Goal: Task Accomplishment & Management: Complete application form

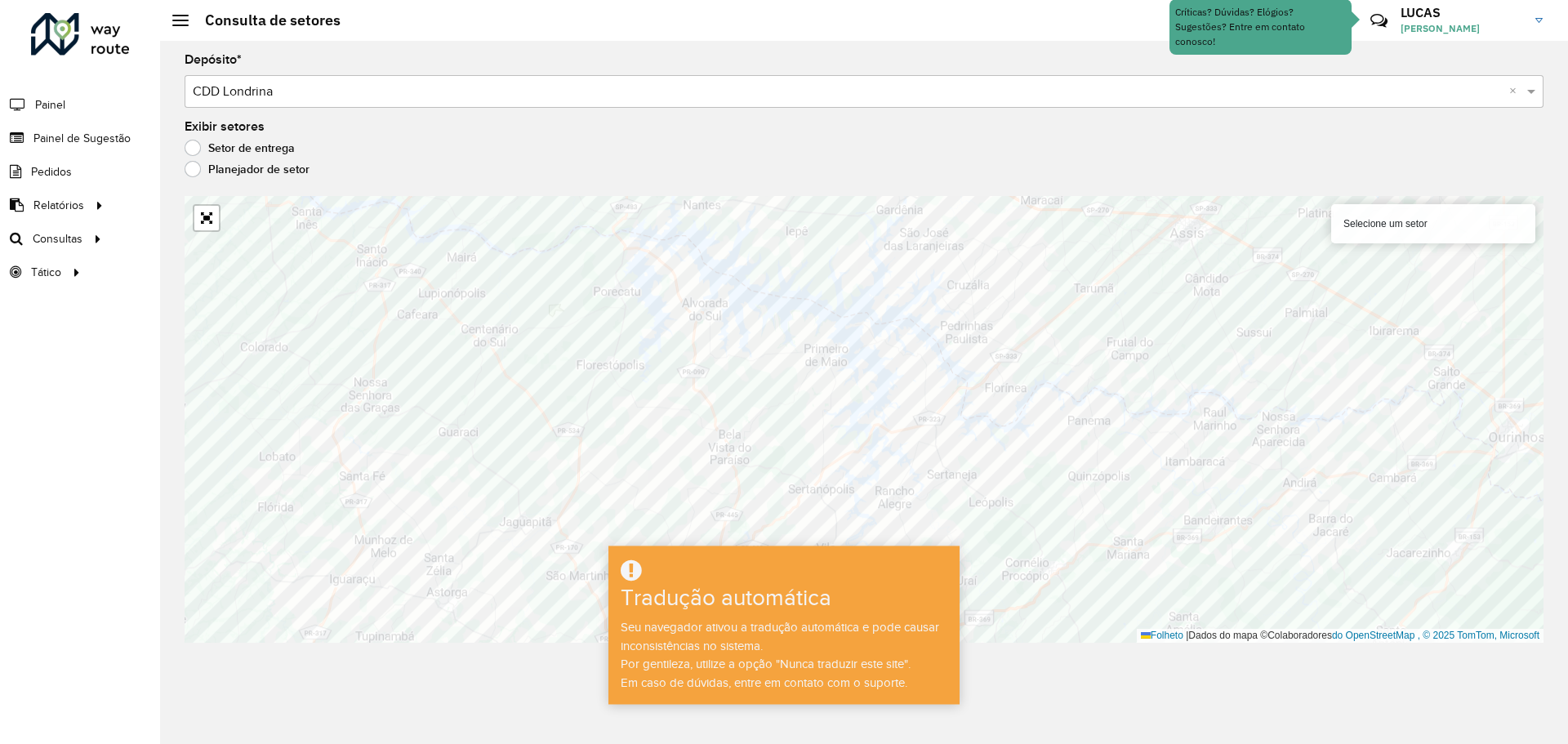
click at [1480, 24] on font "[PERSON_NAME]" at bounding box center [1439, 28] width 79 height 12
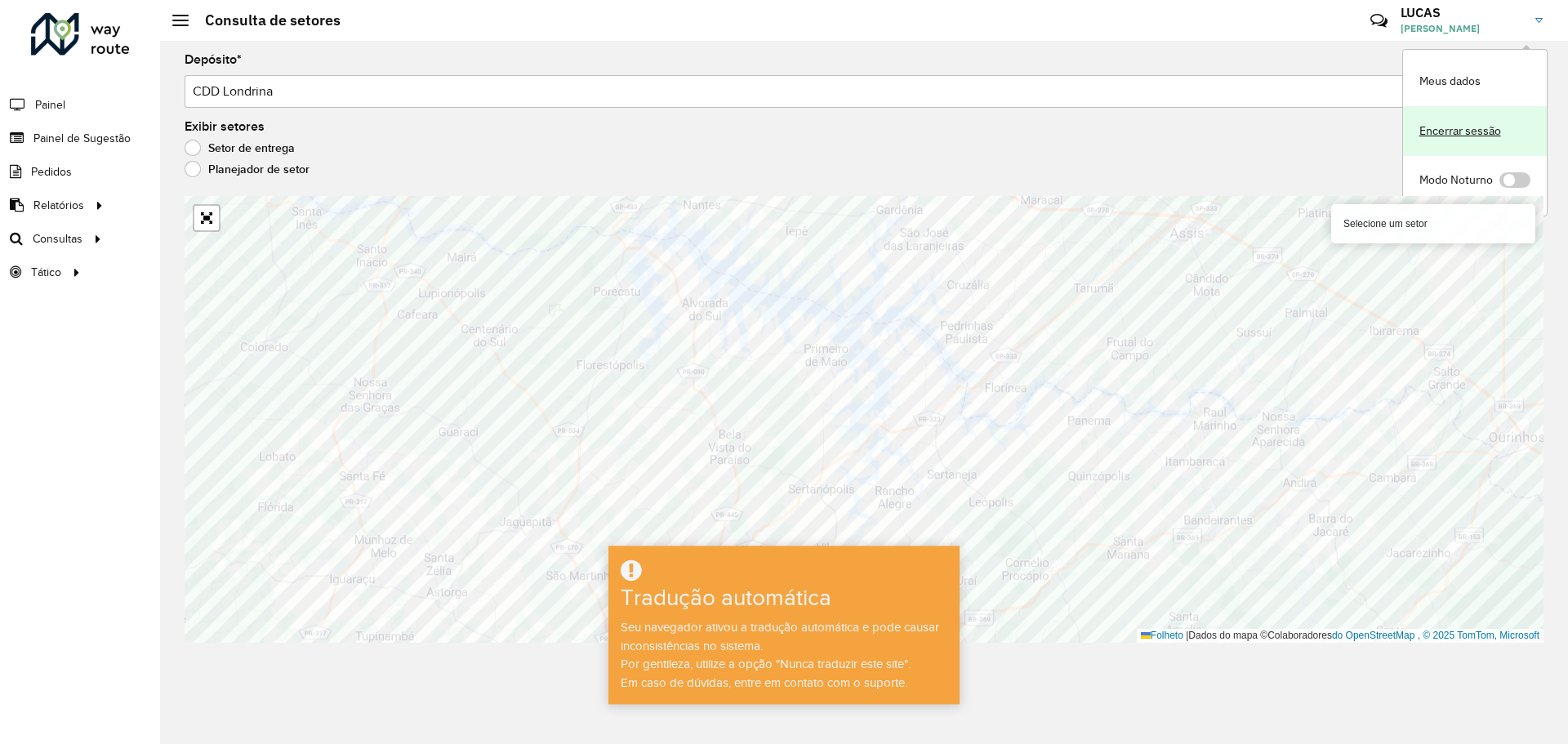
click at [1448, 120] on link "Encerrar sessão" at bounding box center [1474, 131] width 143 height 49
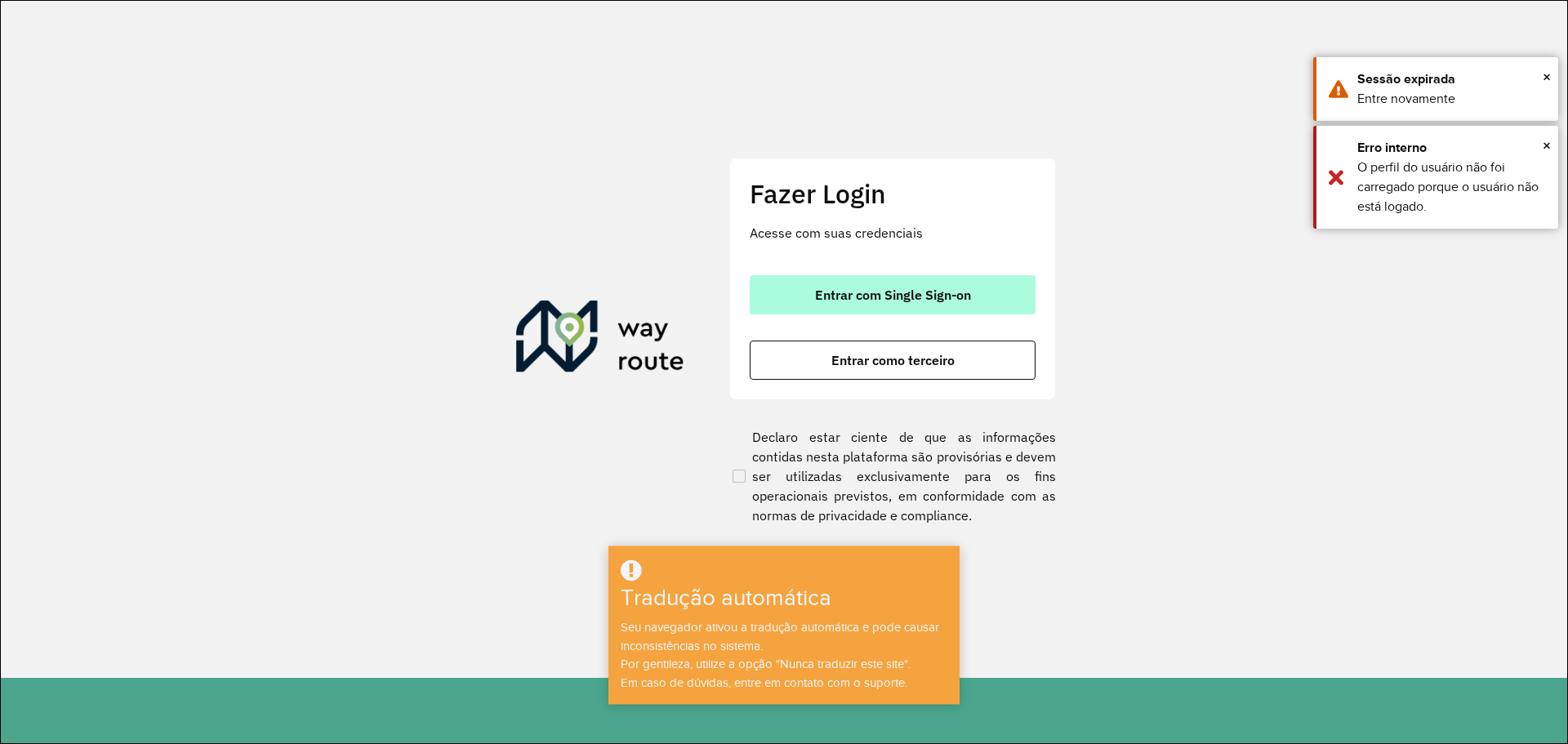
click at [895, 297] on font "Entrar com Single Sign-on" at bounding box center [893, 294] width 156 height 16
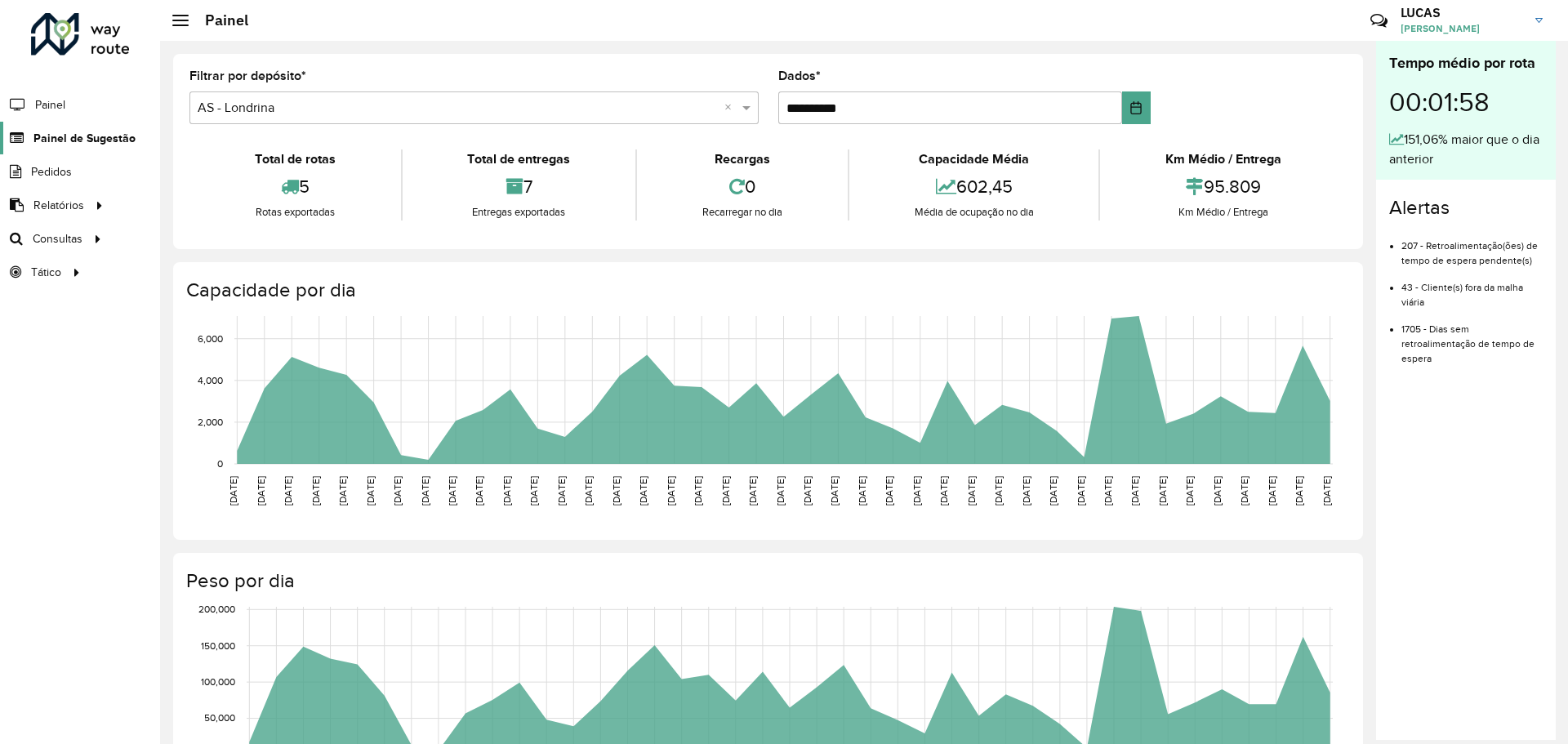
click at [101, 140] on font "Painel de Sugestão" at bounding box center [84, 138] width 103 height 13
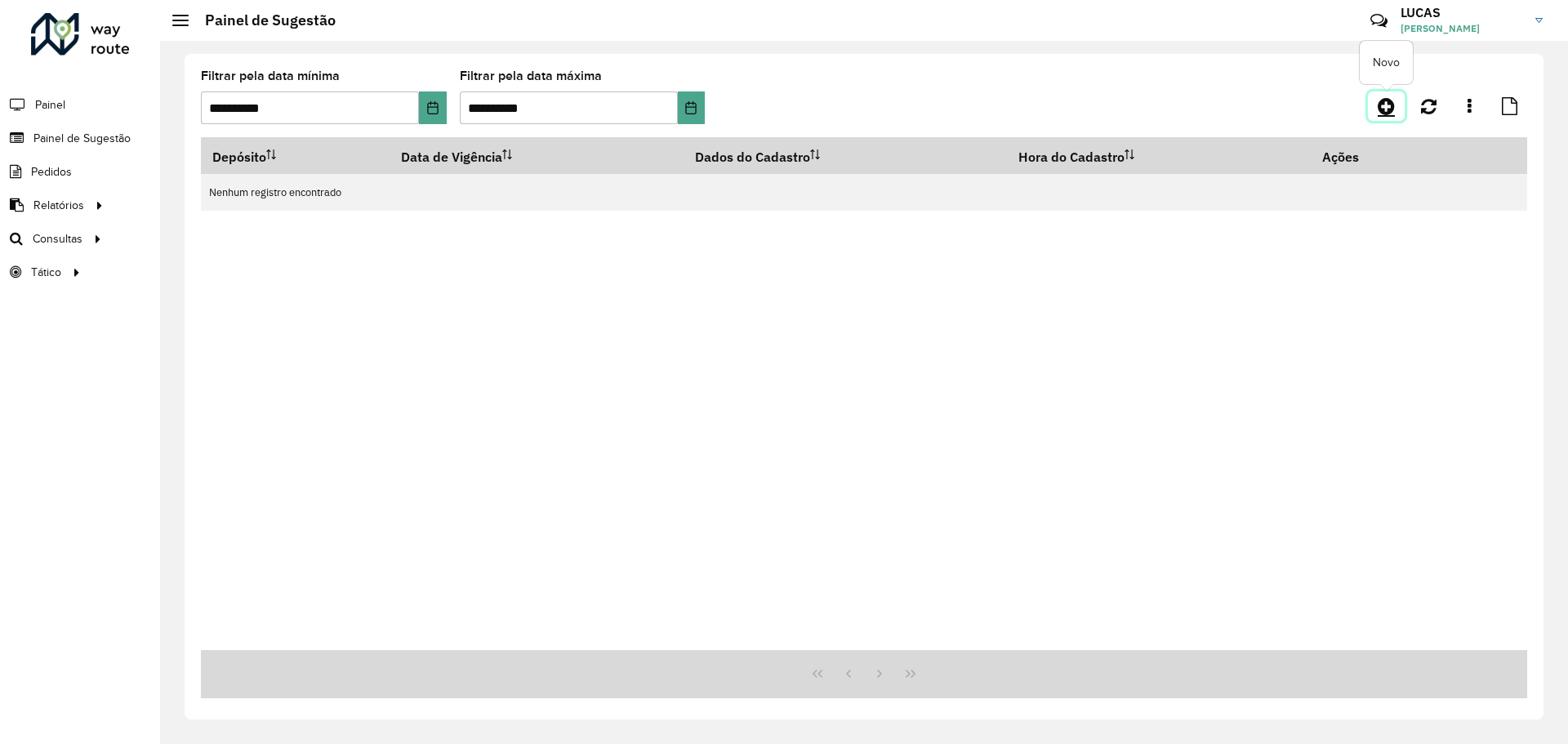
click at [1393, 109] on icon at bounding box center [1386, 106] width 17 height 20
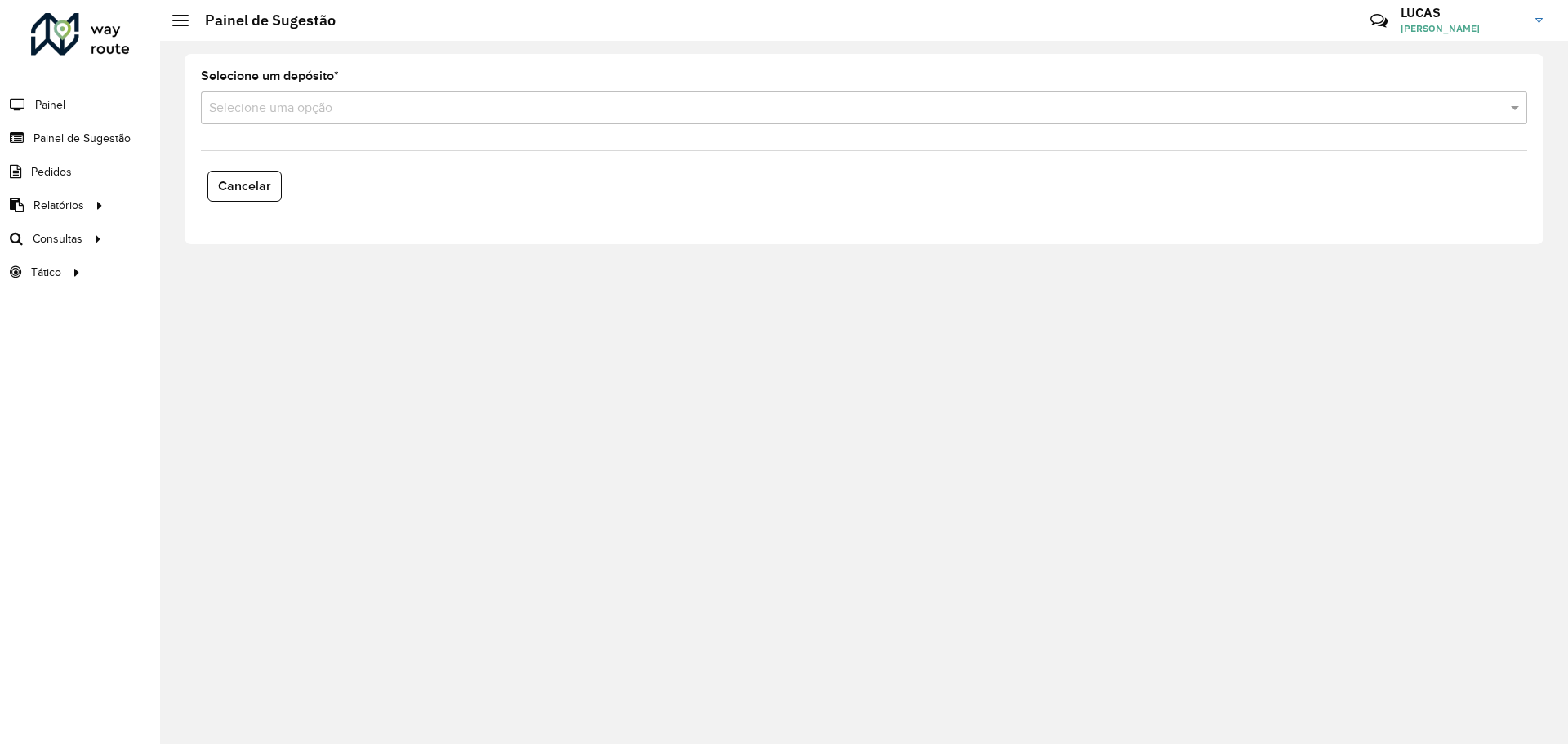
click at [676, 114] on input "text" at bounding box center [847, 108] width 1277 height 20
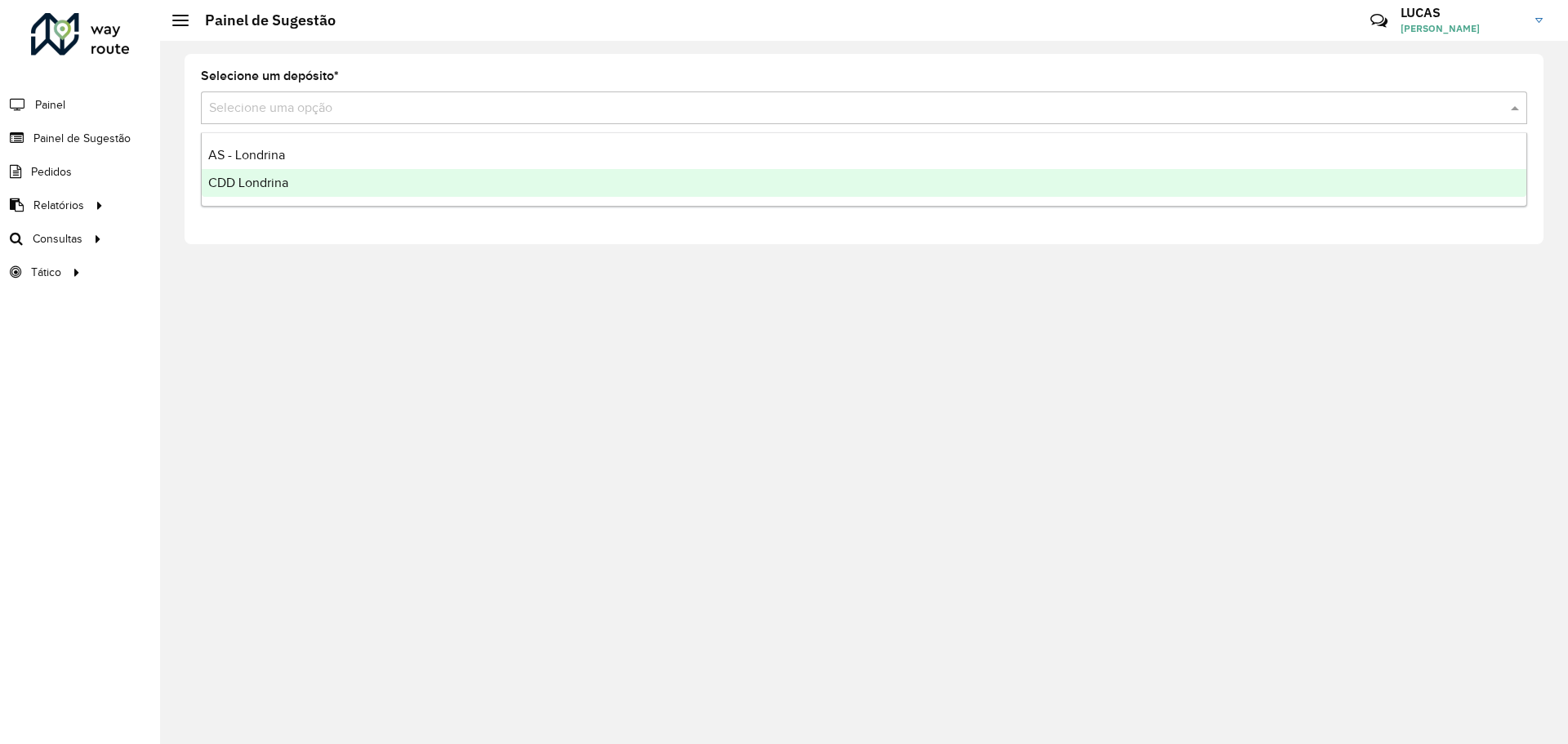
click at [404, 184] on div "CDD Londrina" at bounding box center [863, 182] width 1324 height 28
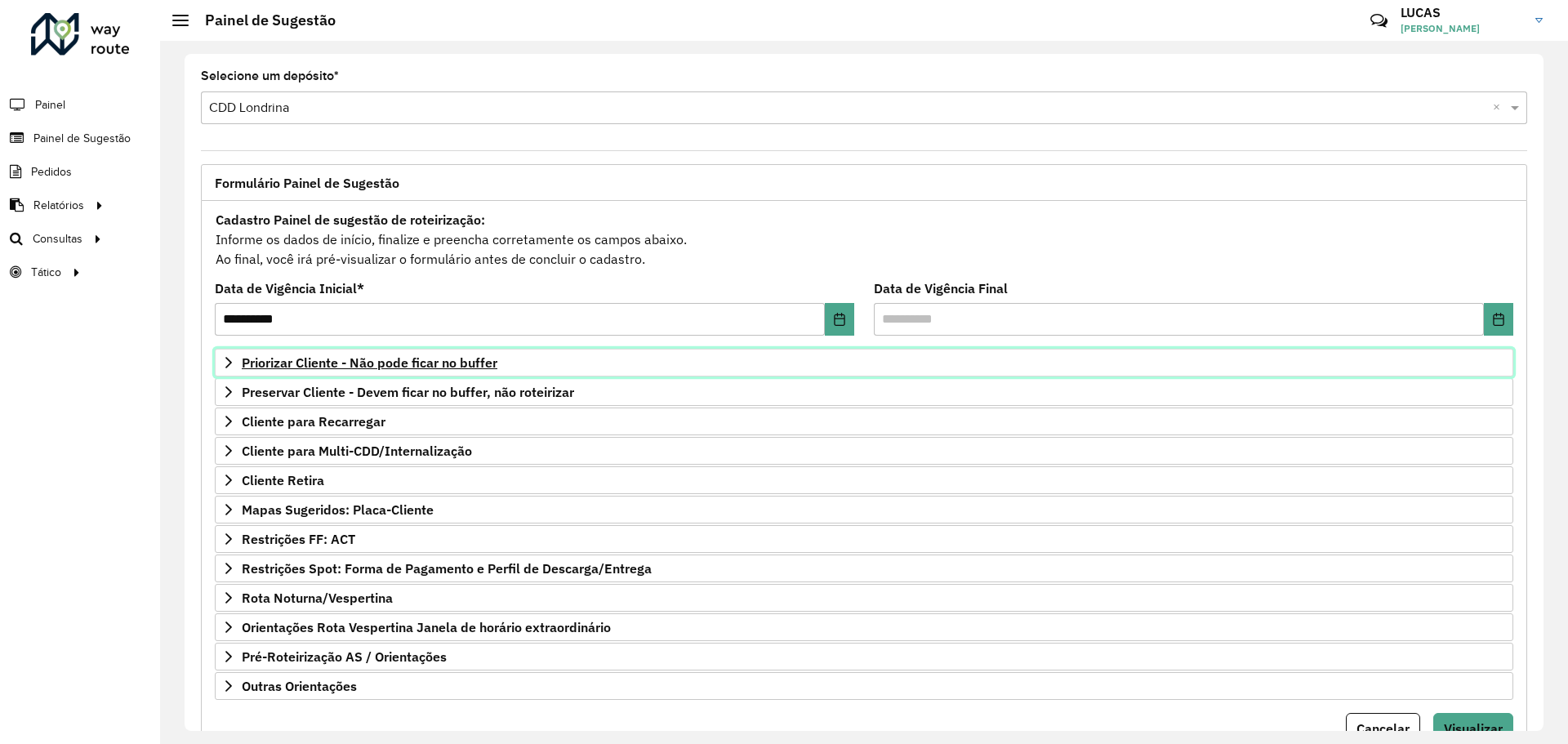
click at [301, 364] on font "Priorizar Cliente - Não pode ficar no buffer" at bounding box center [369, 362] width 255 height 16
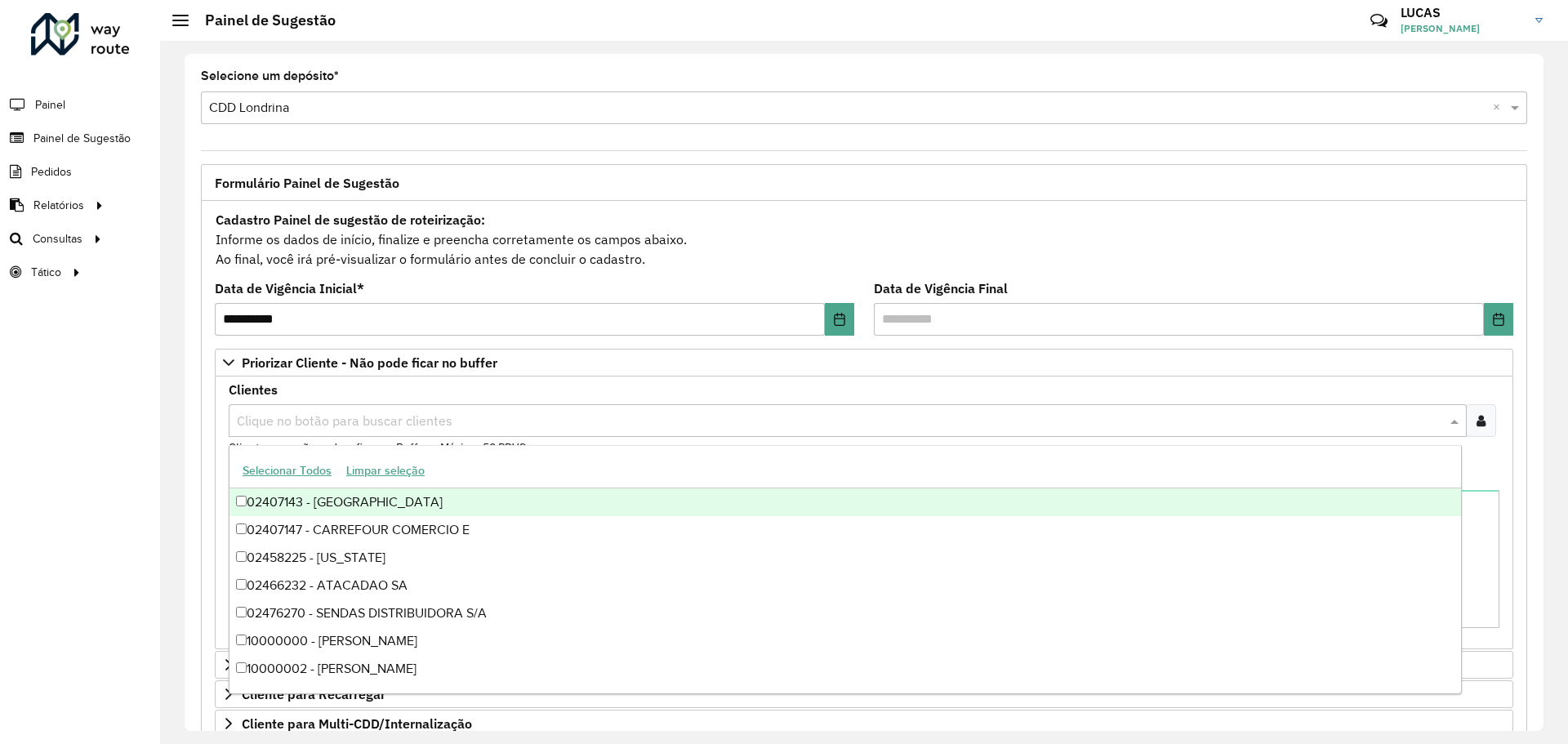
click at [367, 436] on div "Clique no botão para buscar clientes" at bounding box center [848, 420] width 1238 height 32
click at [1479, 429] on div at bounding box center [1481, 420] width 30 height 32
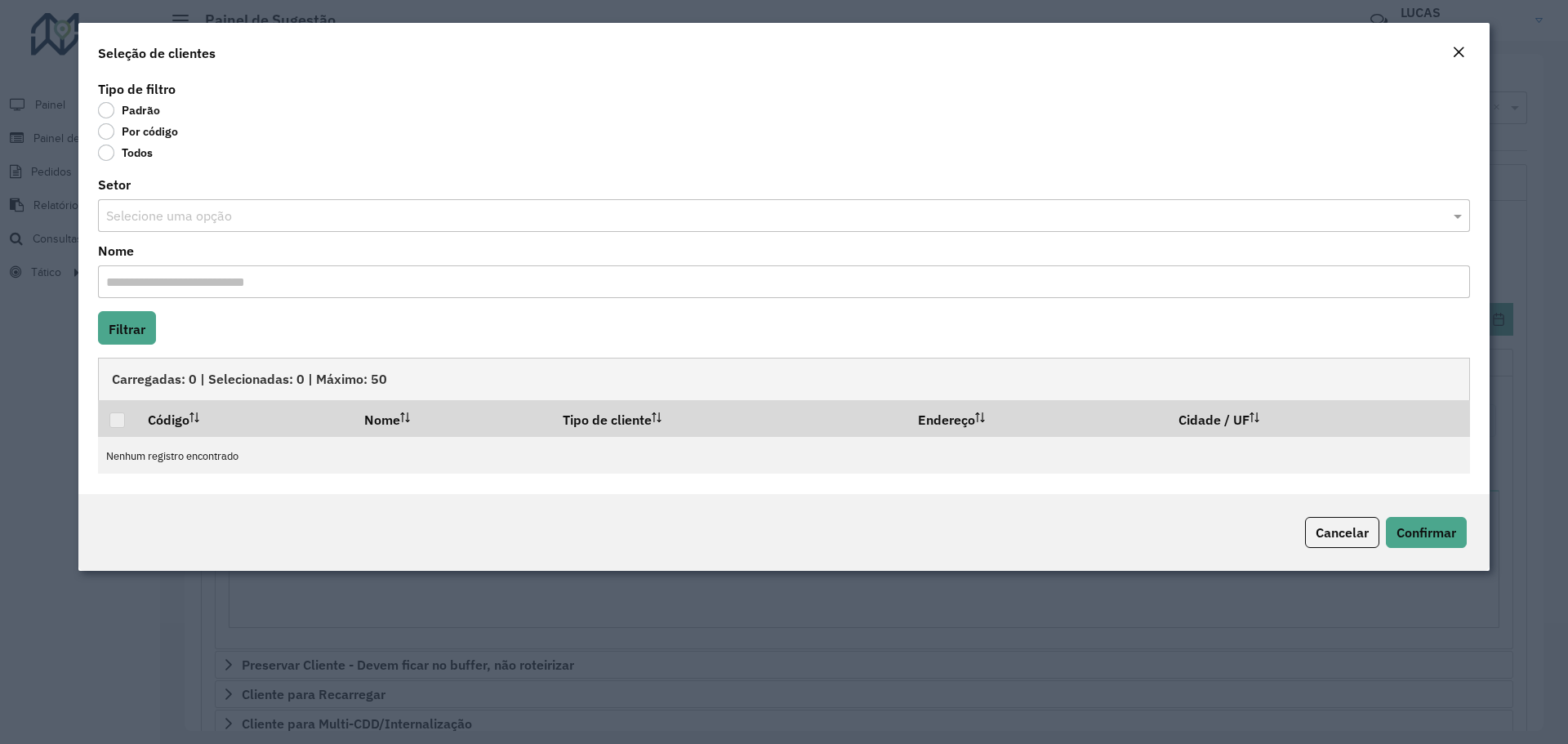
click at [122, 134] on font "Por código" at bounding box center [149, 131] width 56 height 14
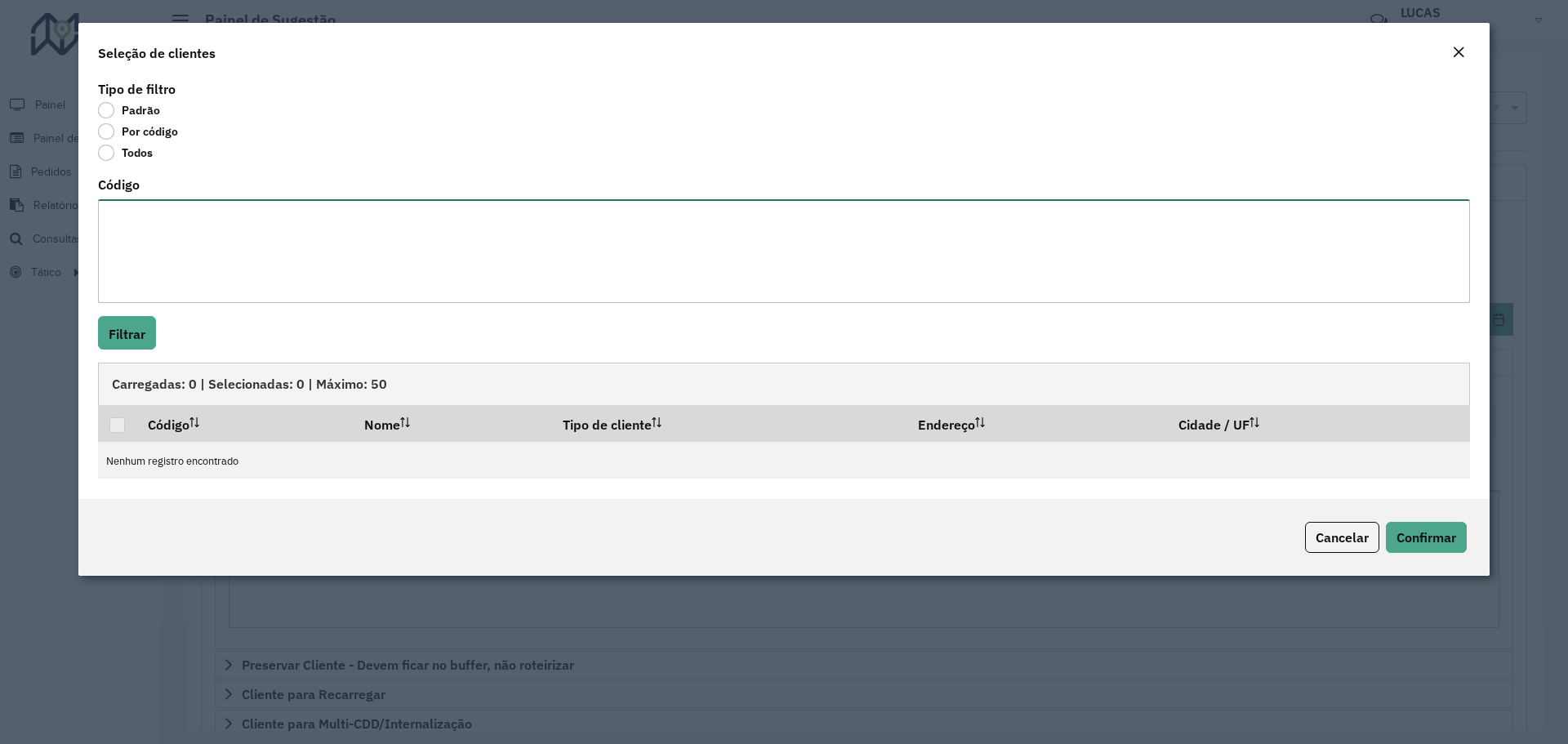
click at [151, 220] on textarea "Código" at bounding box center [783, 251] width 1372 height 103
paste textarea "***** ***** ***** *****"
type textarea "***** ***** ***** *****"
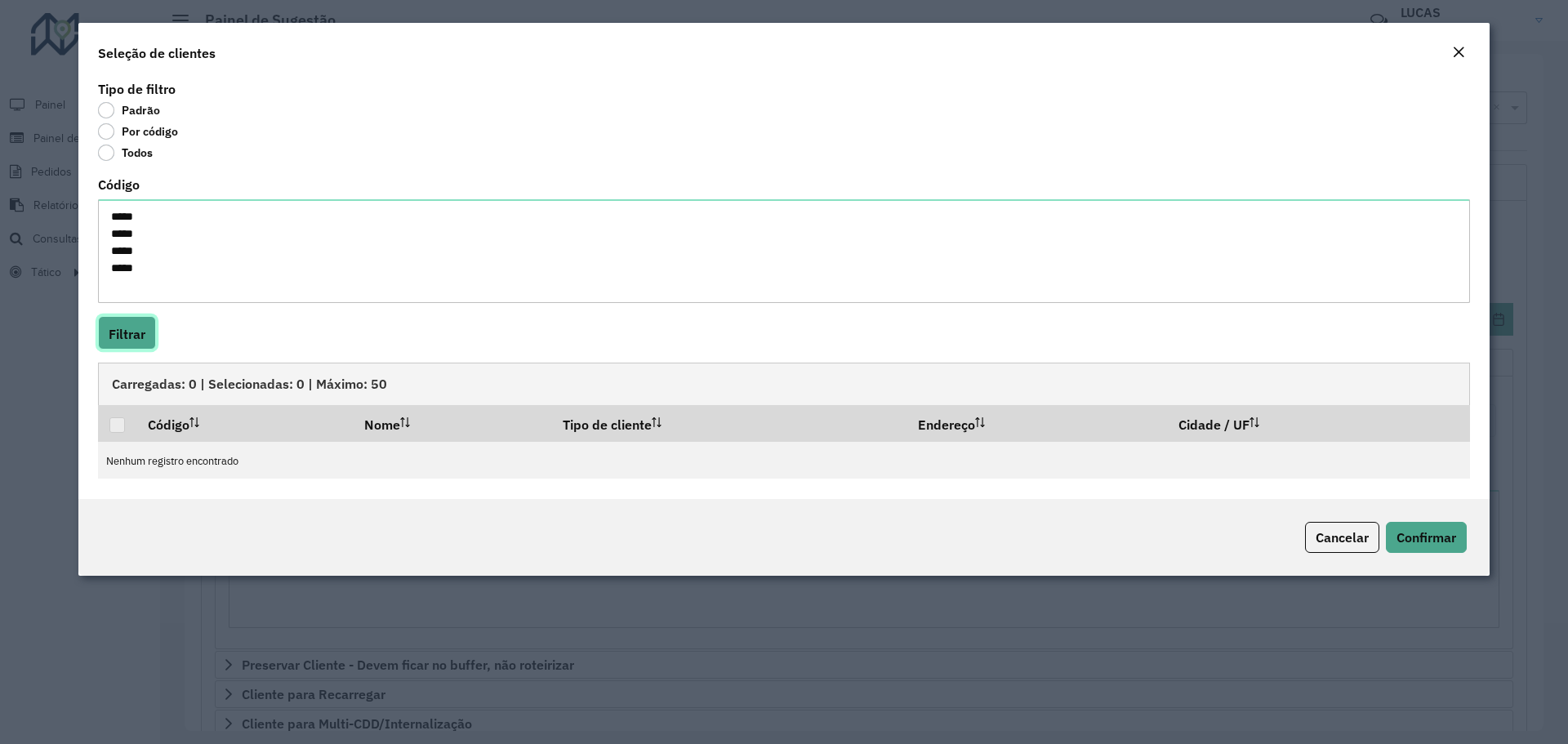
click at [126, 336] on font "Filtrar" at bounding box center [126, 333] width 37 height 16
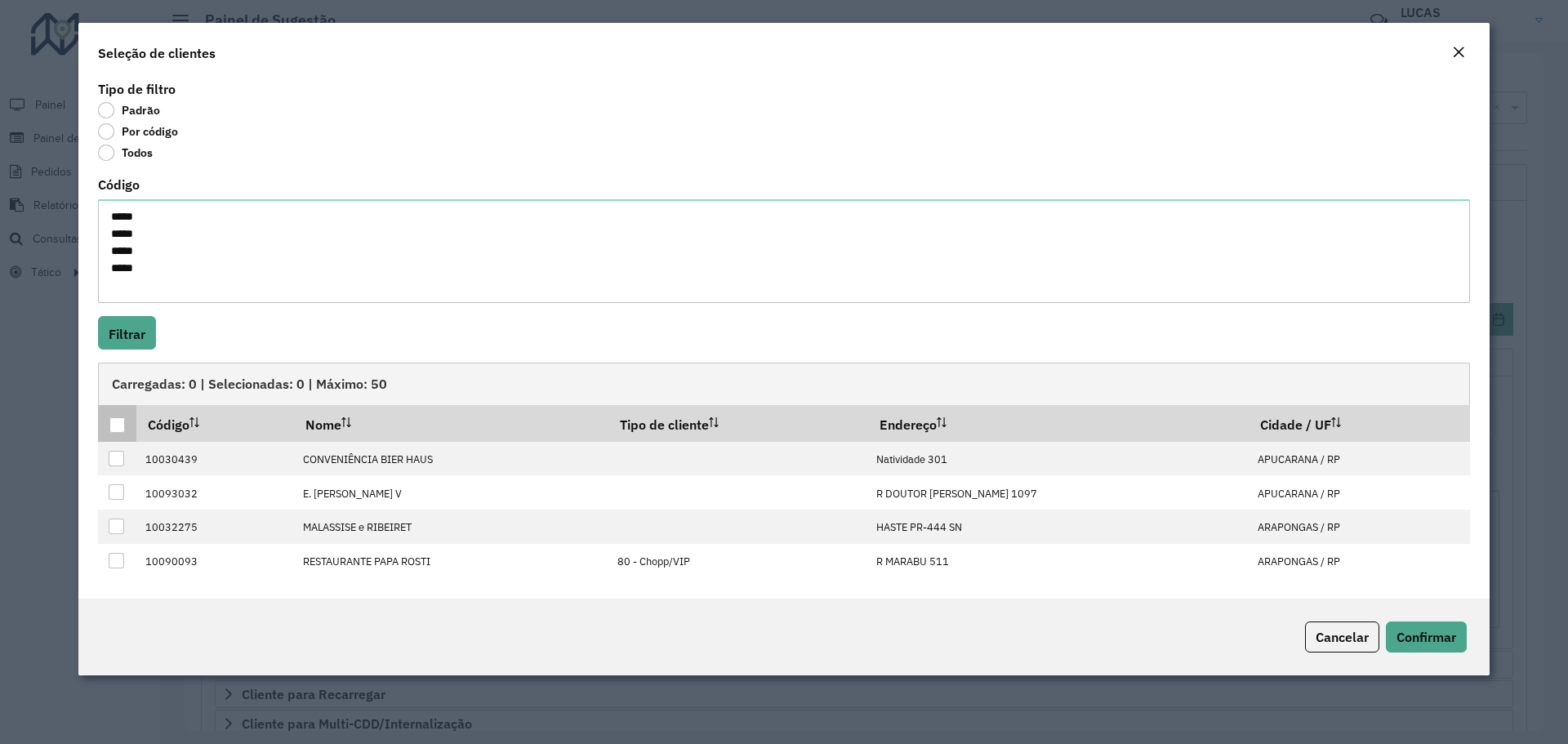
click at [120, 430] on div at bounding box center [117, 425] width 15 height 15
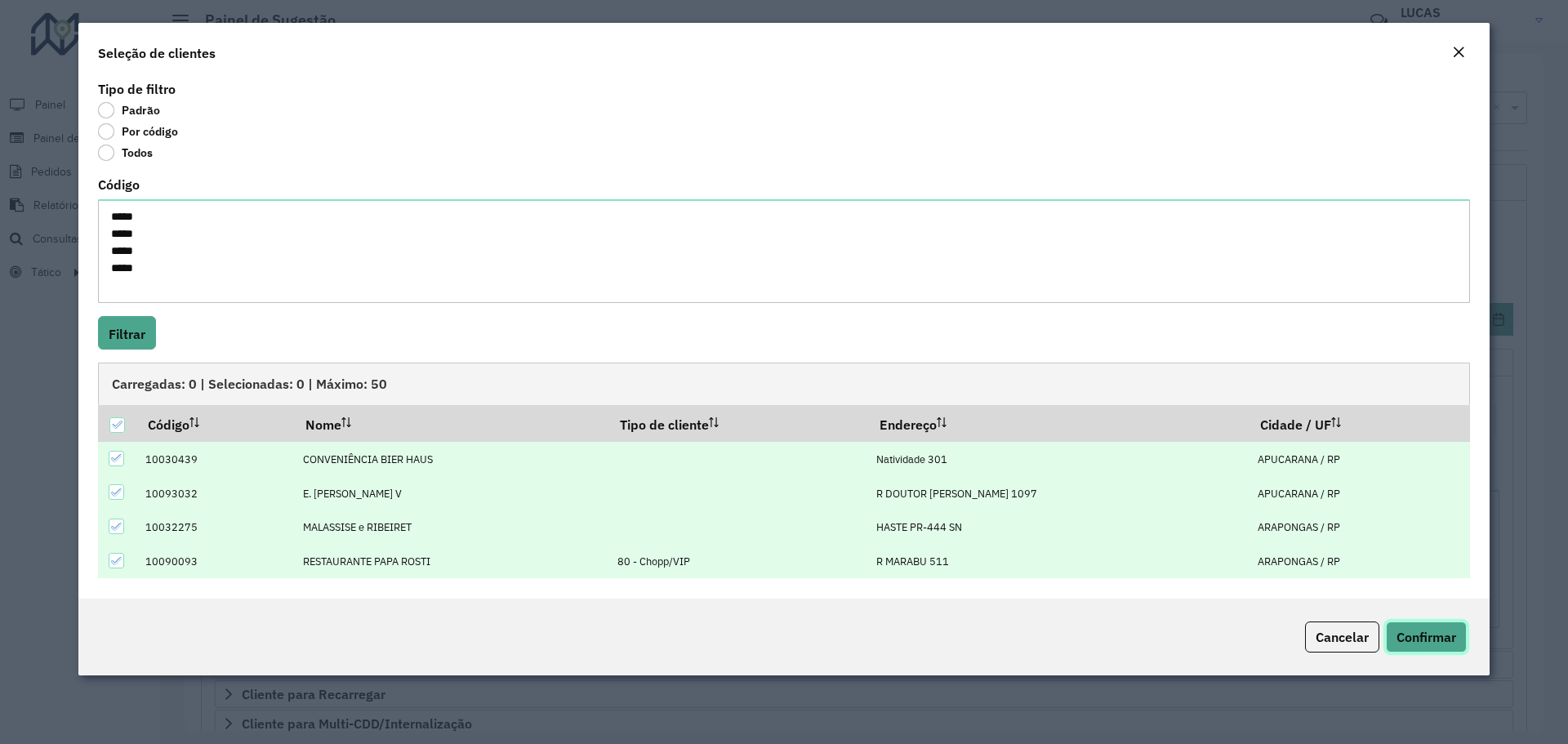
click at [1399, 636] on font "Confirmar" at bounding box center [1426, 636] width 60 height 16
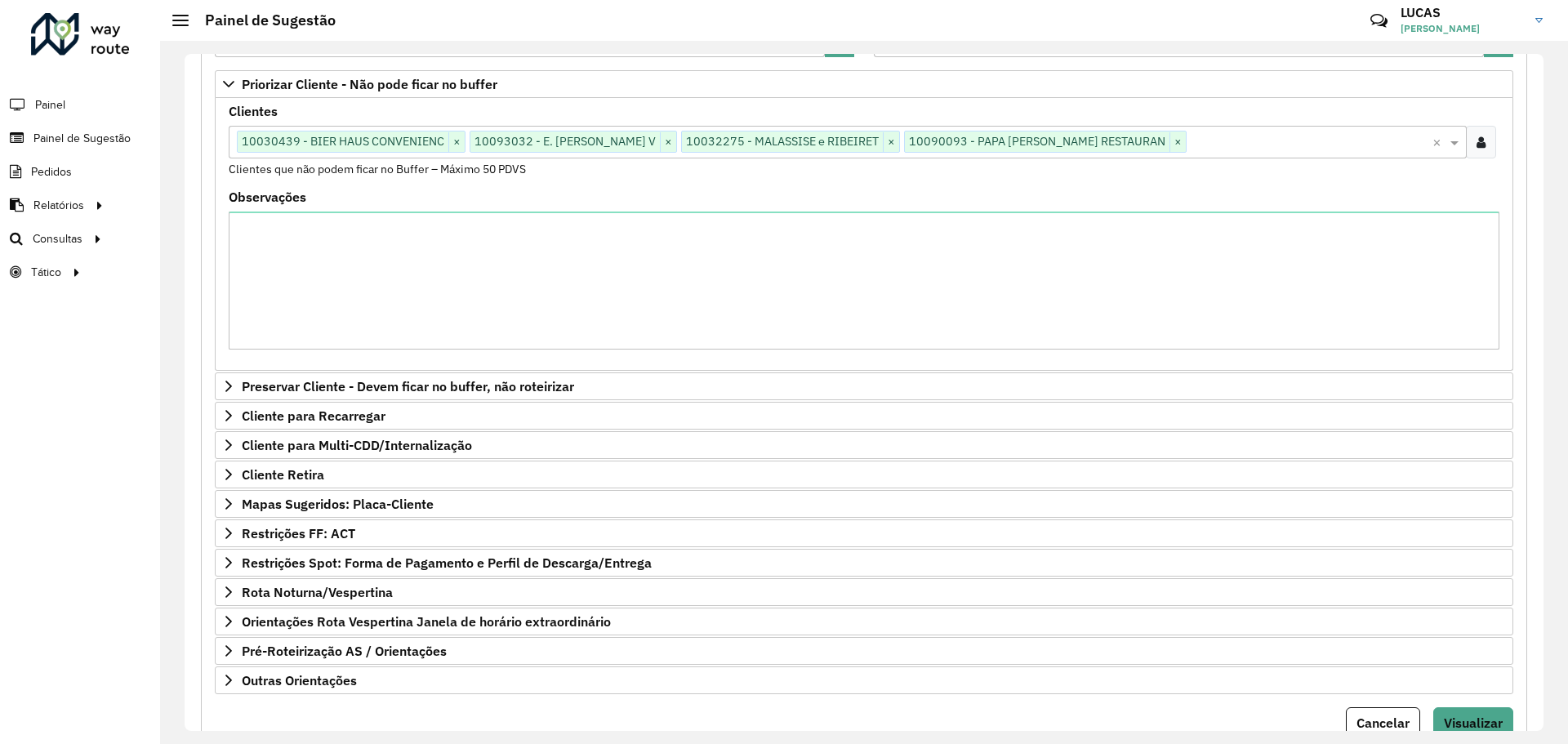
scroll to position [343, 0]
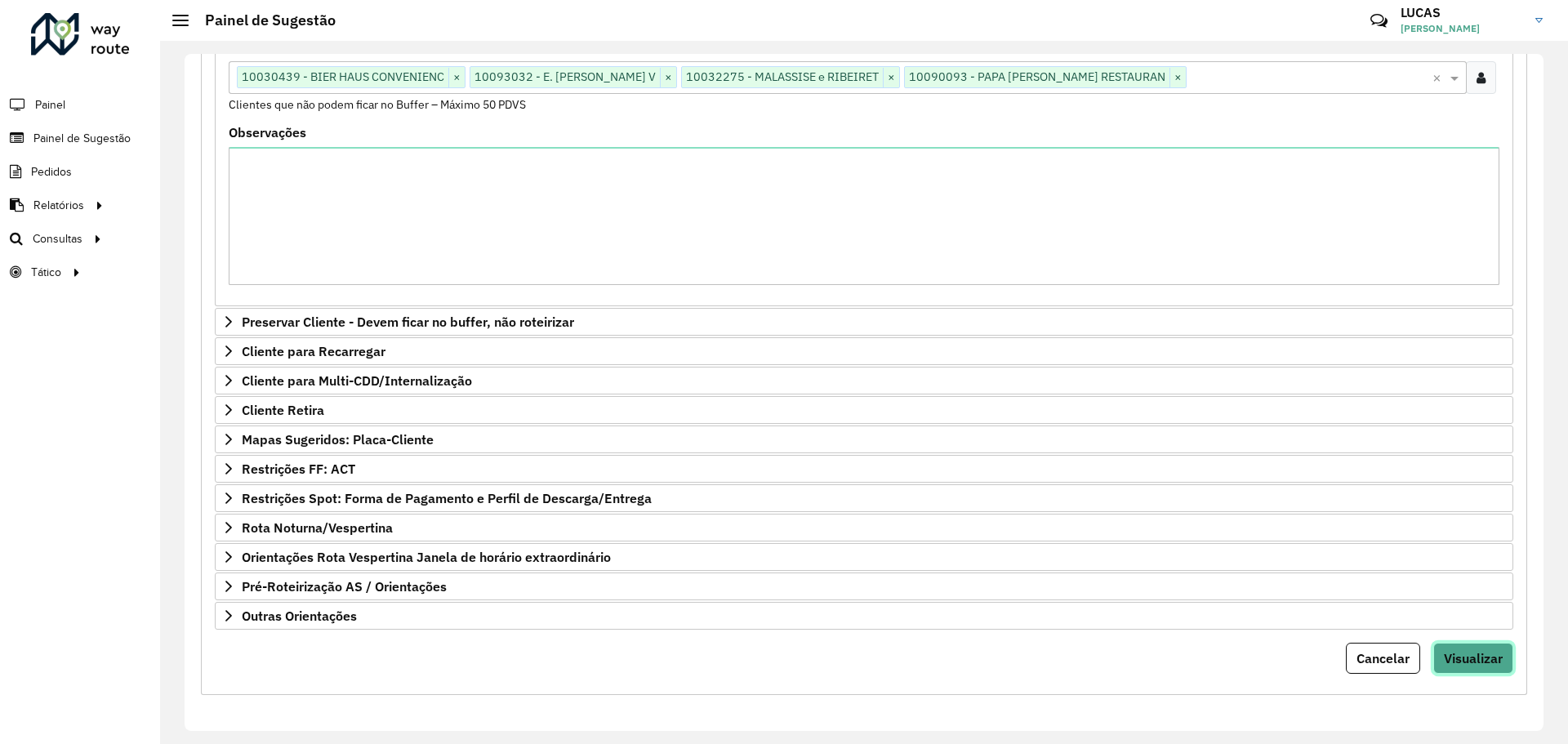
click at [1475, 666] on button "Visualizar" at bounding box center [1473, 658] width 80 height 31
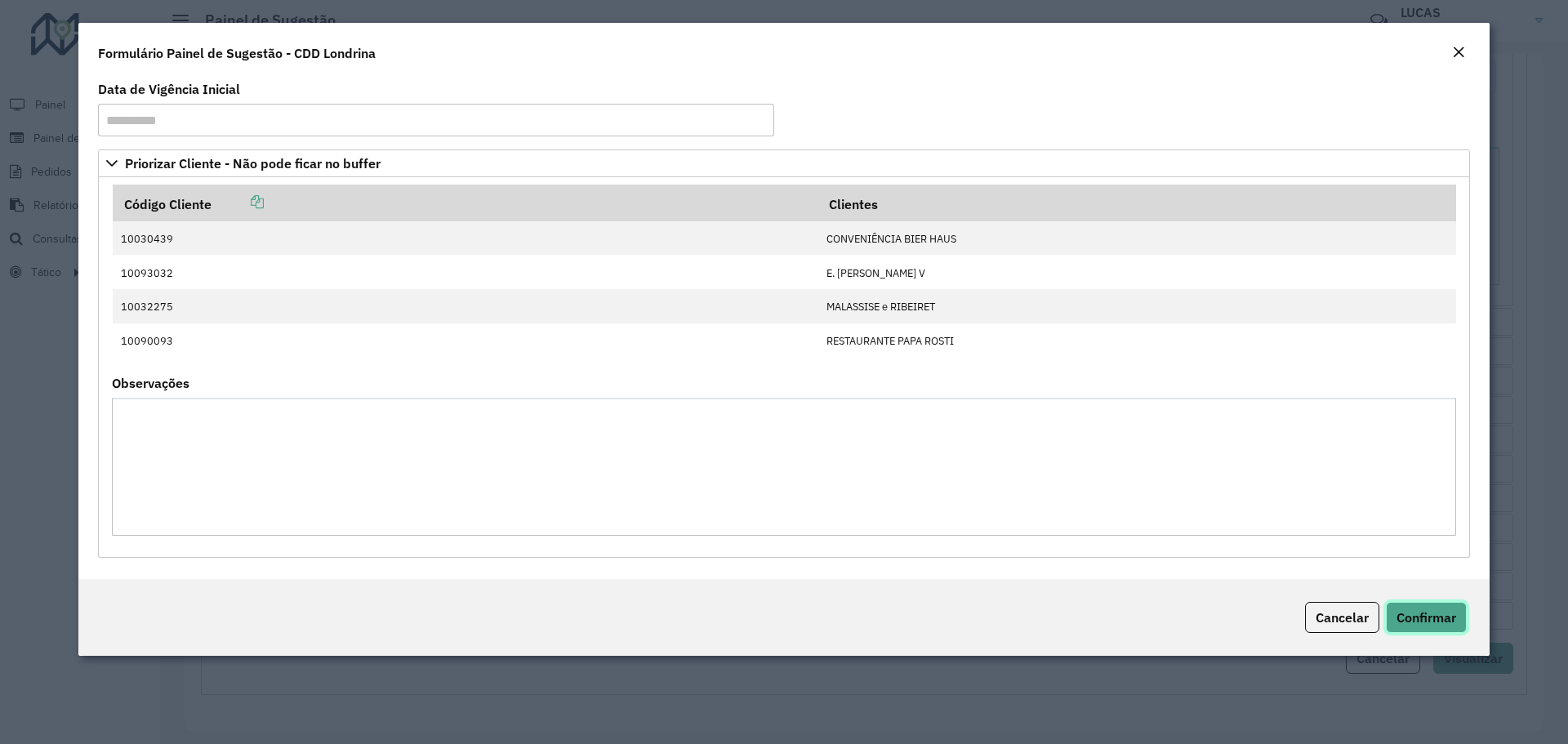
click at [1437, 623] on font "Confirmar" at bounding box center [1426, 617] width 60 height 16
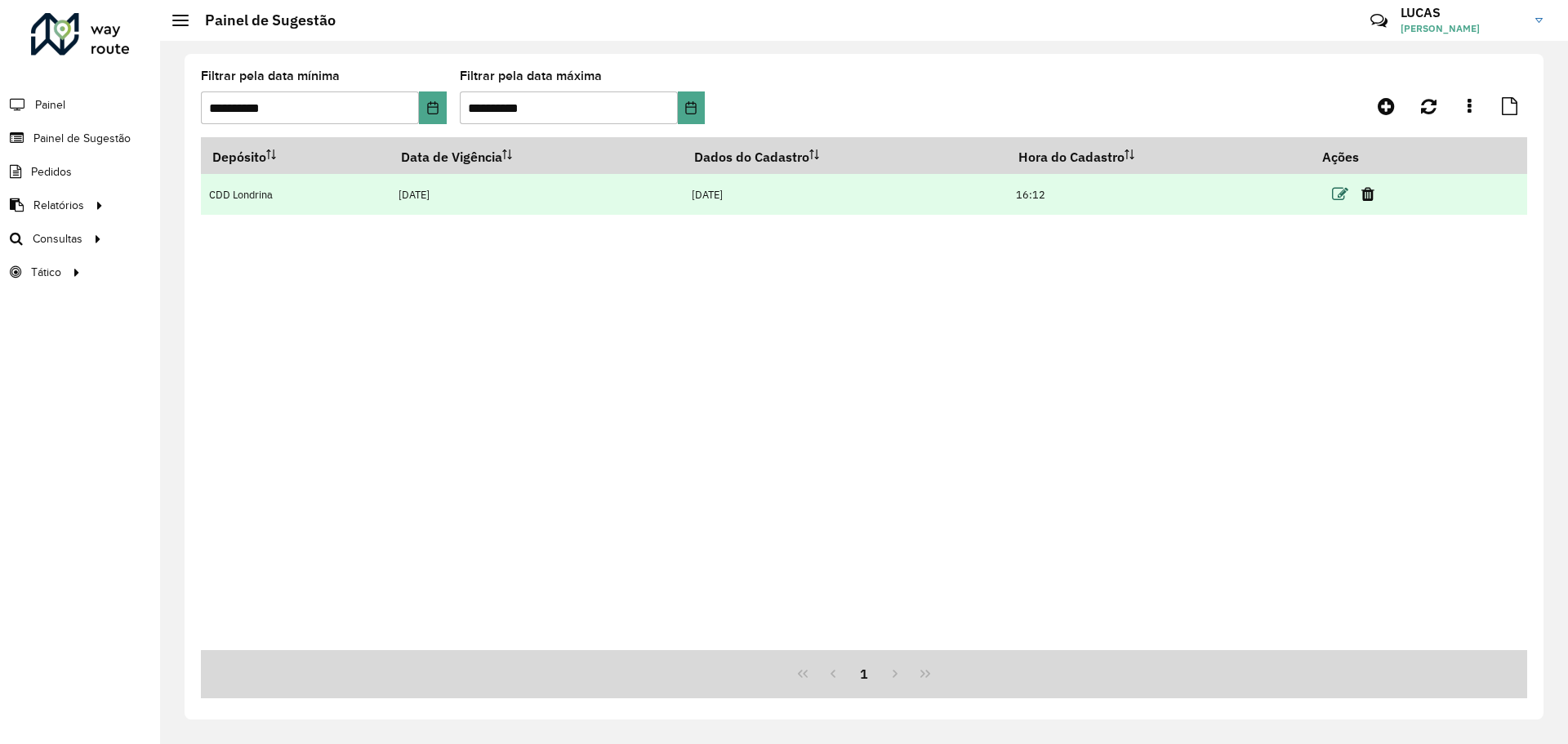
click at [1335, 190] on icon at bounding box center [1339, 194] width 16 height 16
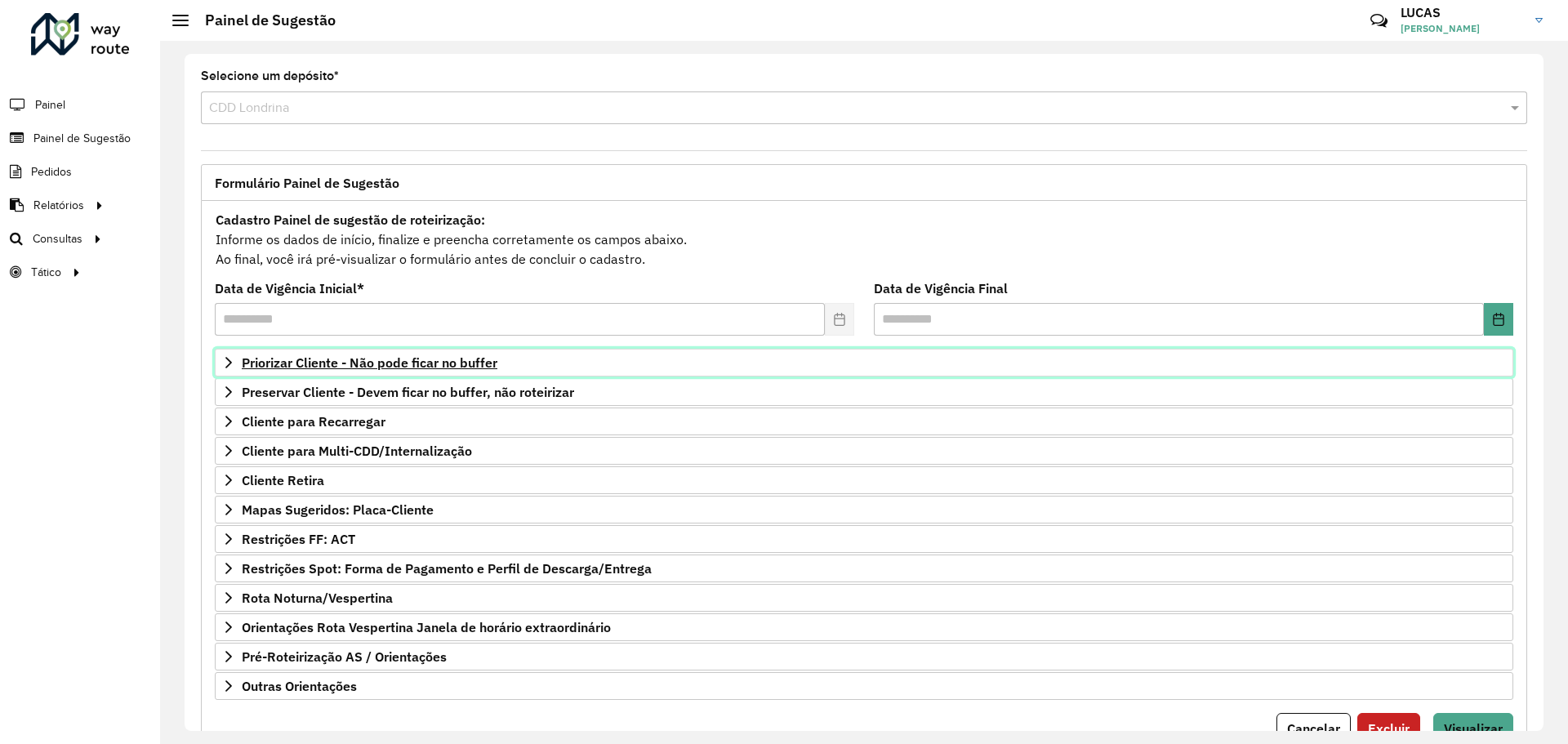
click at [389, 360] on font "Priorizar Cliente - Não pode ficar no buffer" at bounding box center [369, 362] width 255 height 16
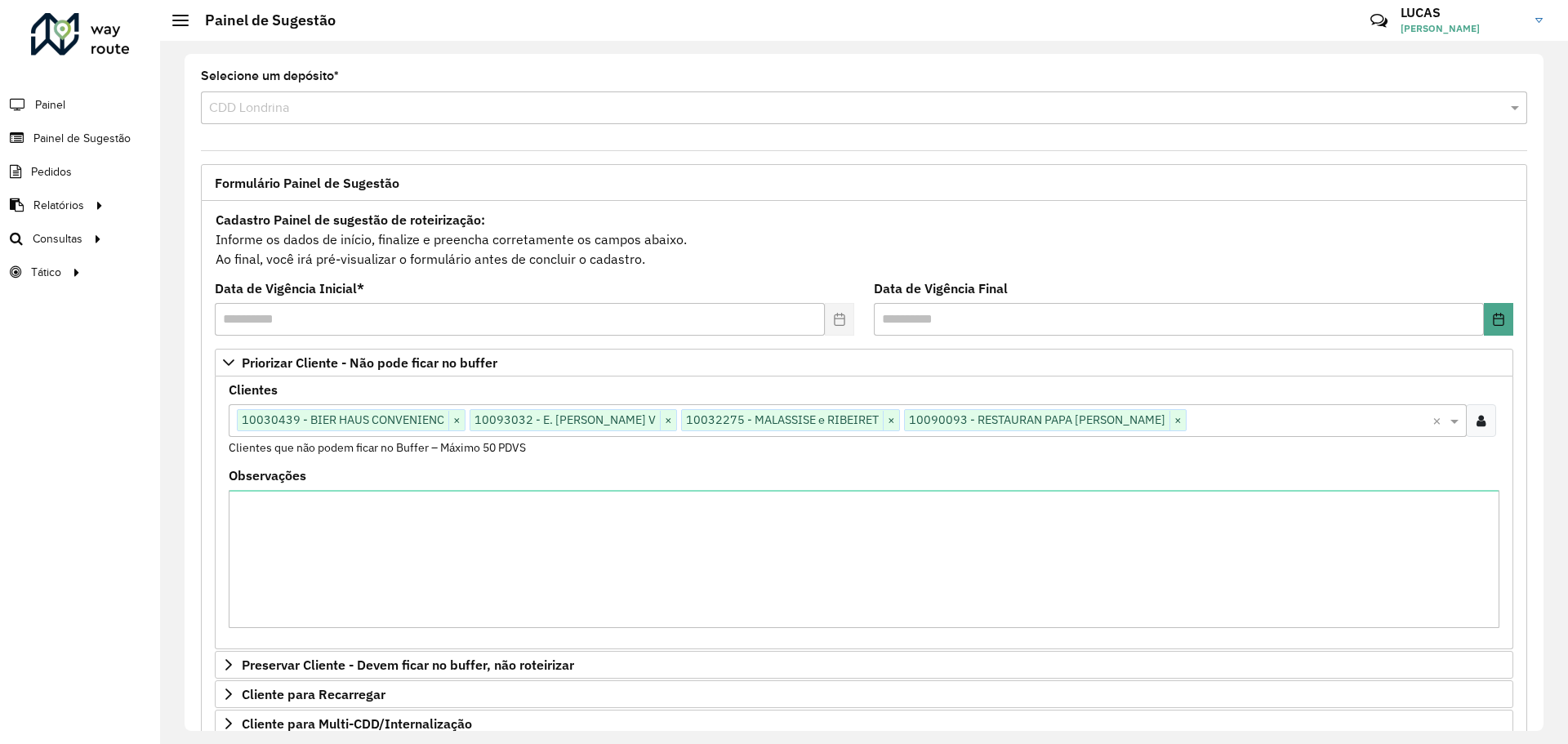
click at [1487, 410] on div at bounding box center [1481, 420] width 30 height 32
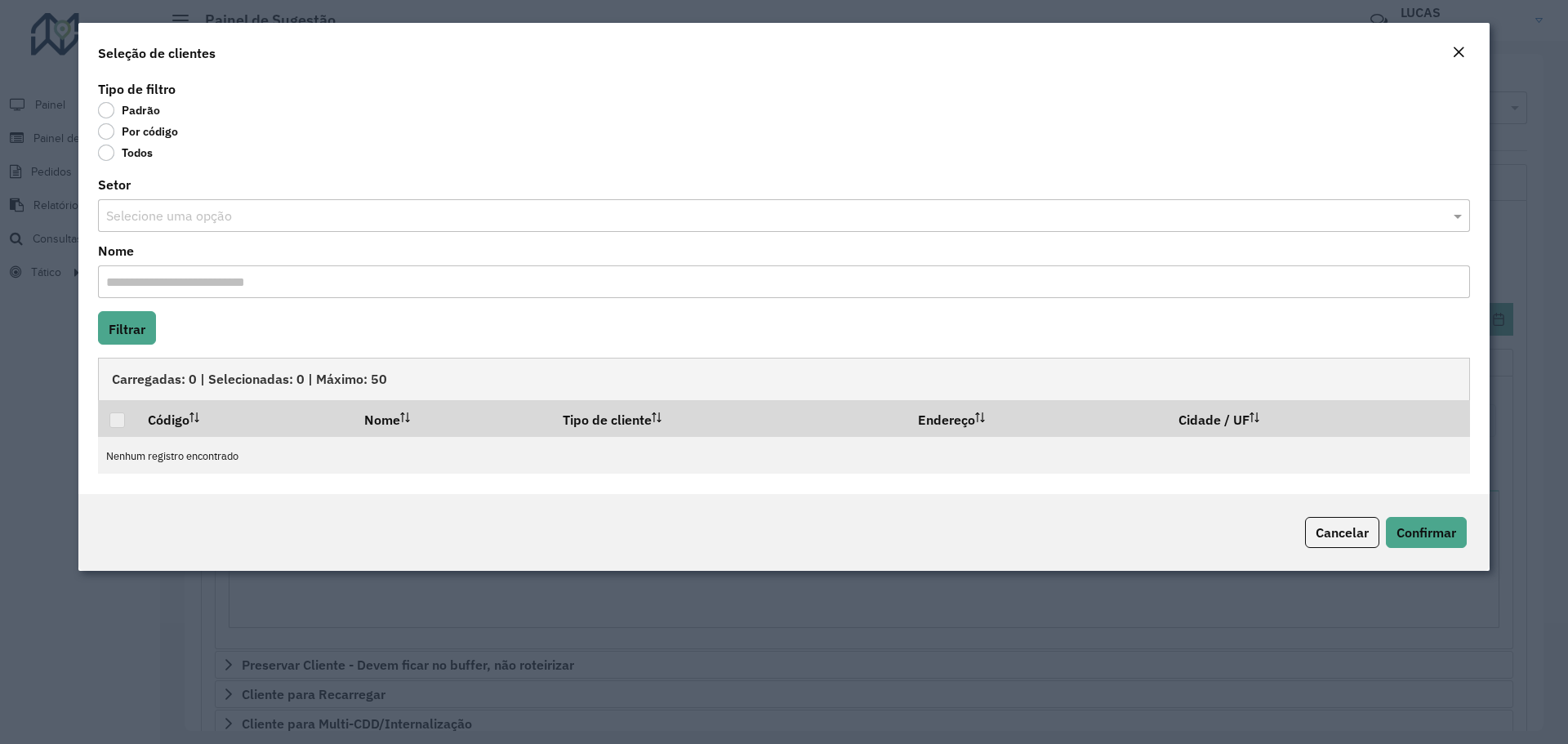
click at [133, 132] on font "Por código" at bounding box center [149, 131] width 56 height 14
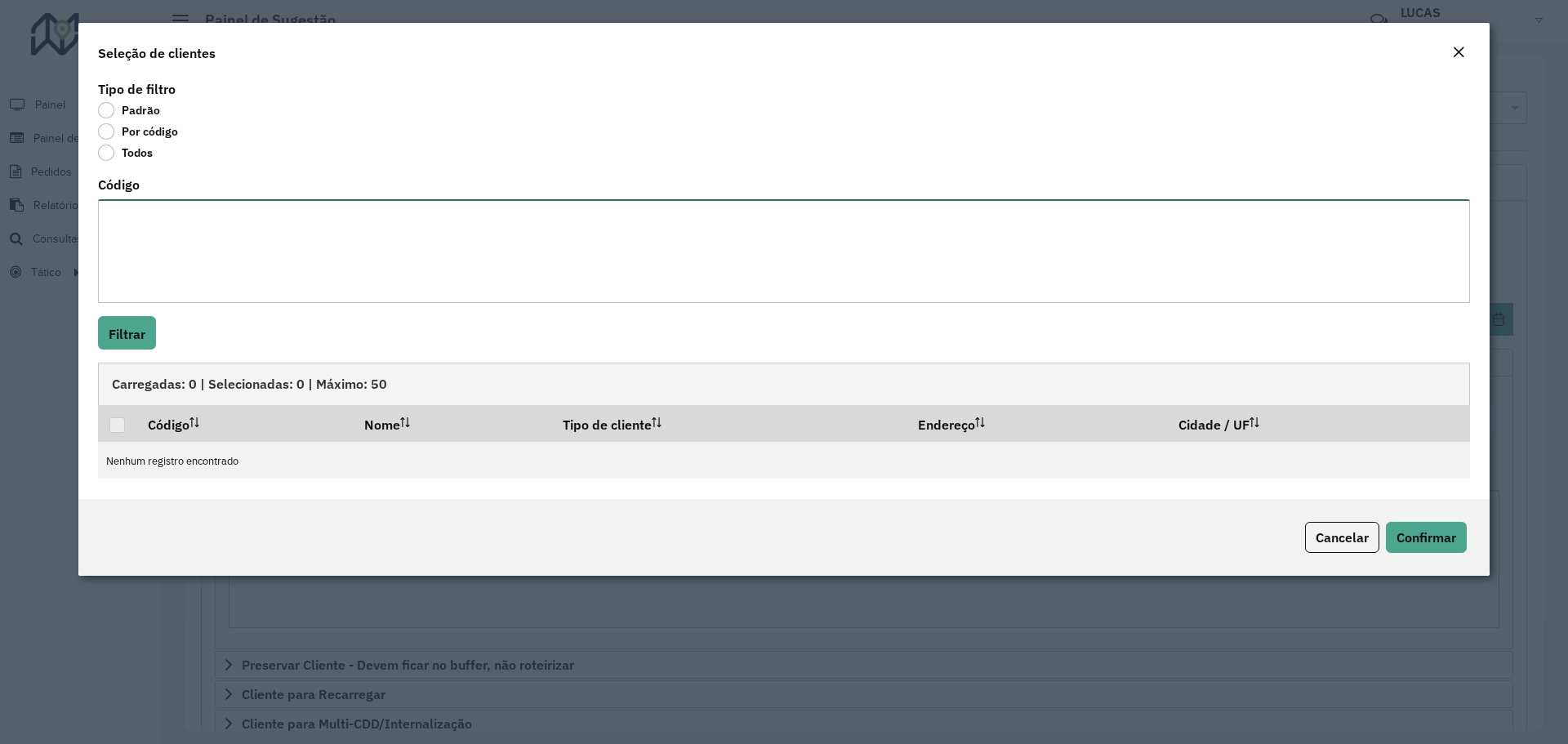
click at [129, 206] on textarea "Código" at bounding box center [783, 251] width 1372 height 103
paste textarea "***** ***** *****"
type textarea "***** ***** *****"
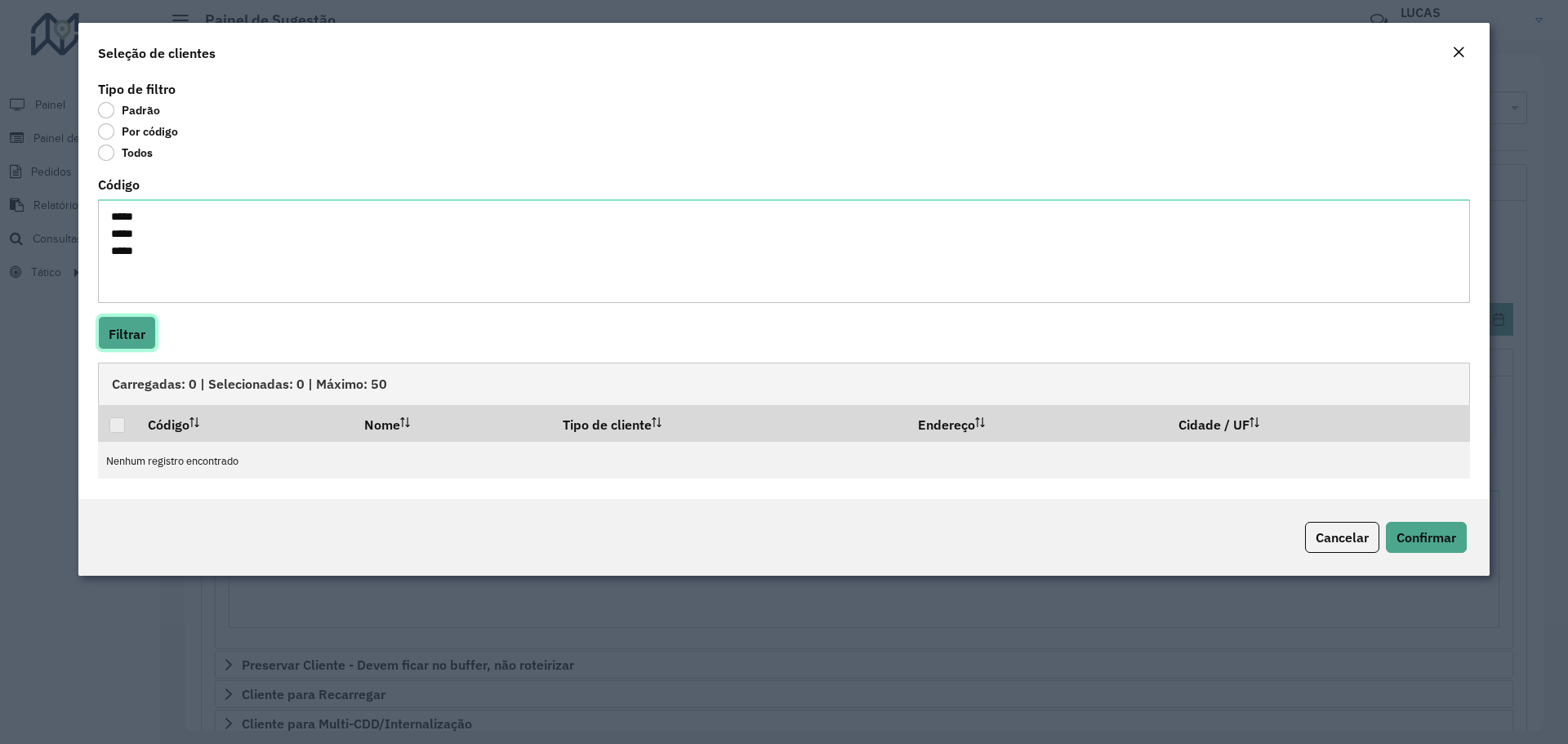
click at [121, 326] on font "Filtrar" at bounding box center [126, 333] width 37 height 16
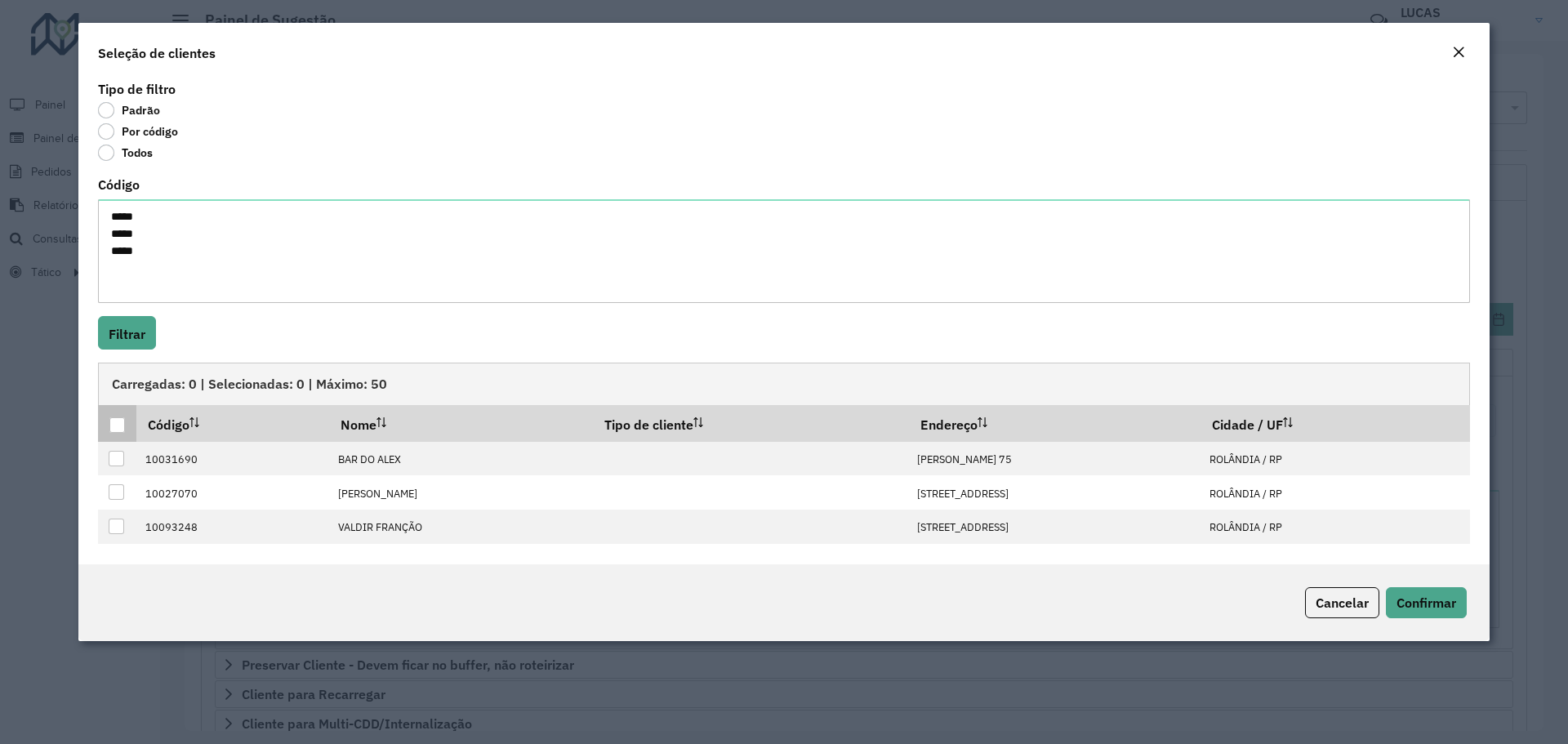
click at [108, 423] on th at bounding box center [117, 423] width 38 height 37
click at [114, 423] on div at bounding box center [117, 425] width 15 height 15
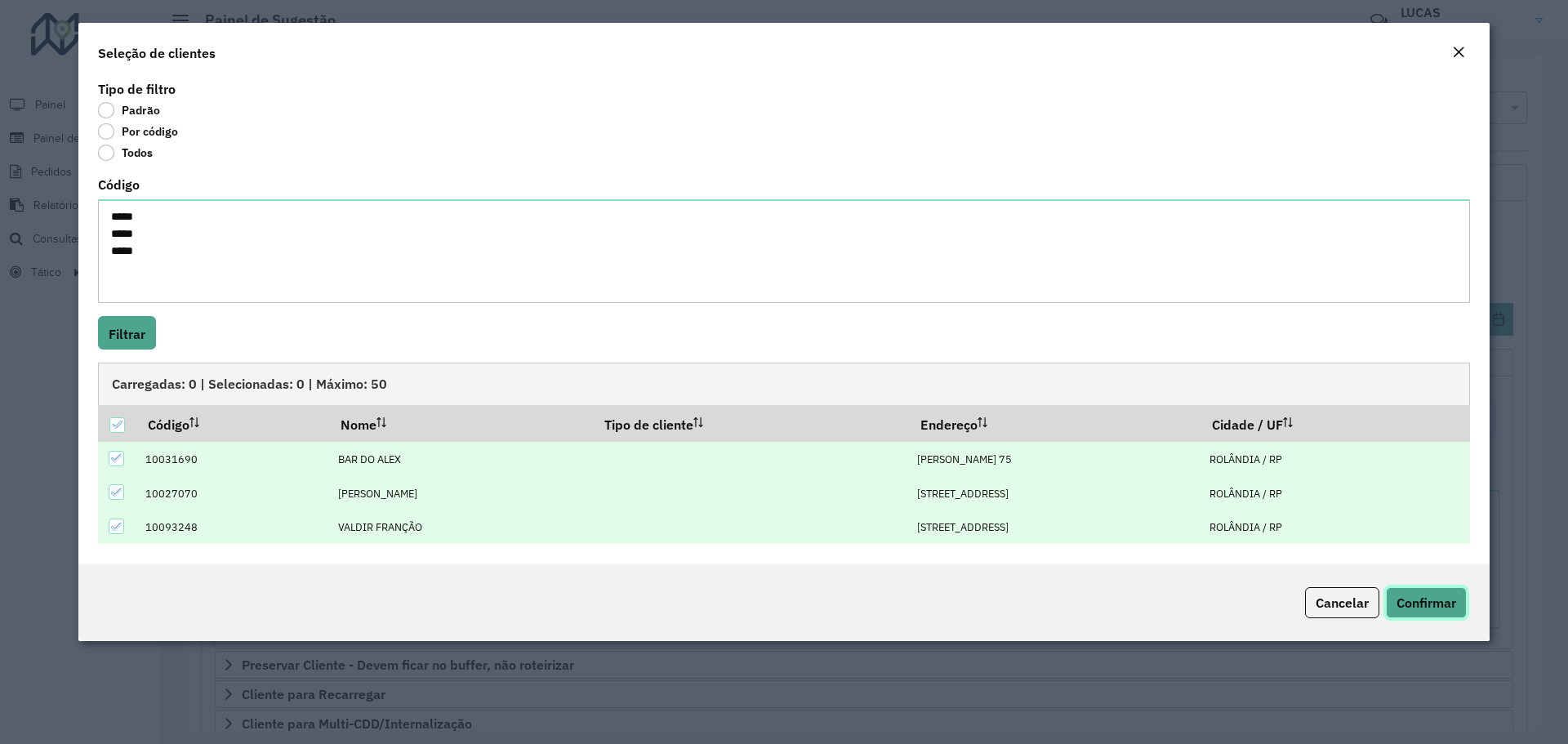
click at [1436, 598] on font "Confirmar" at bounding box center [1426, 602] width 60 height 16
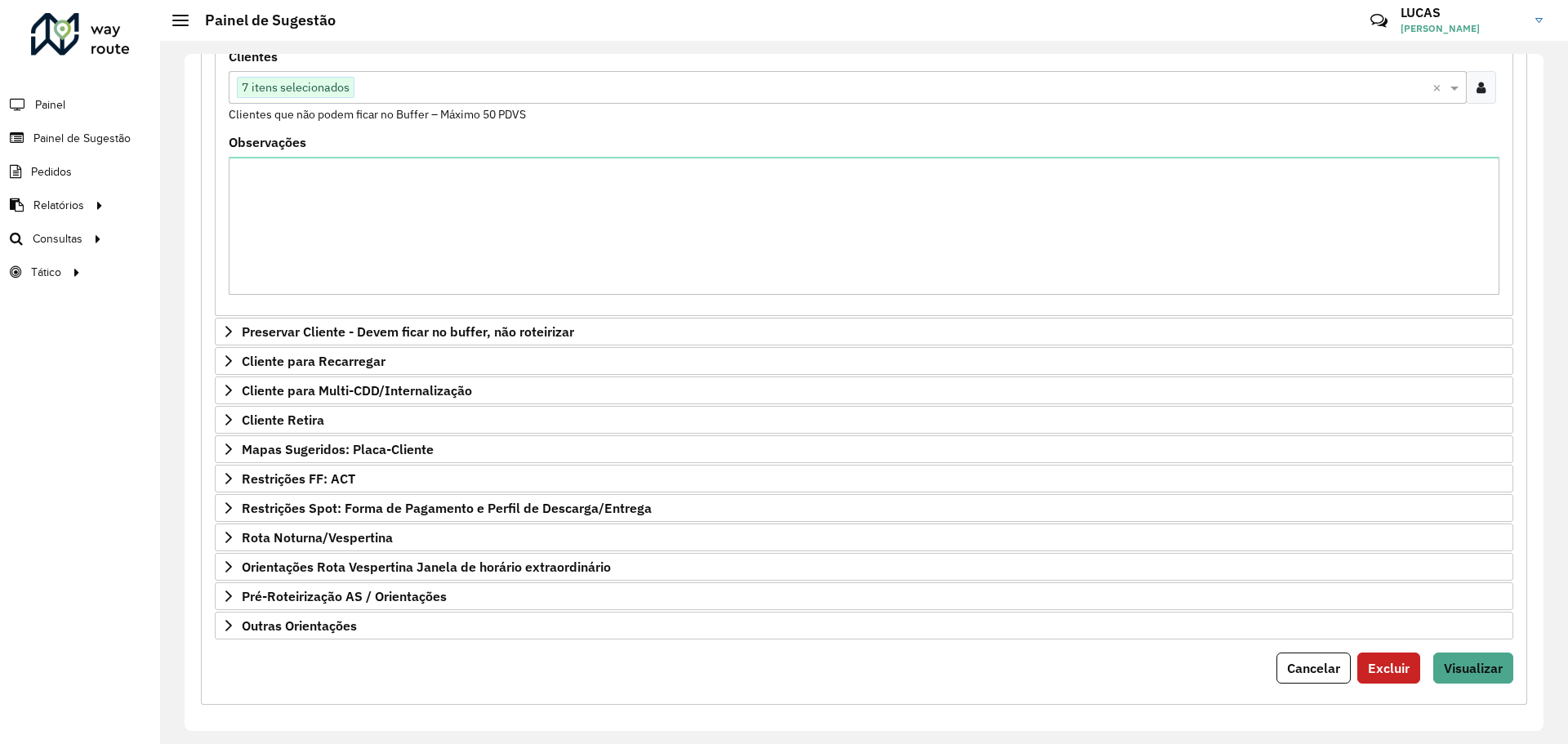
scroll to position [343, 0]
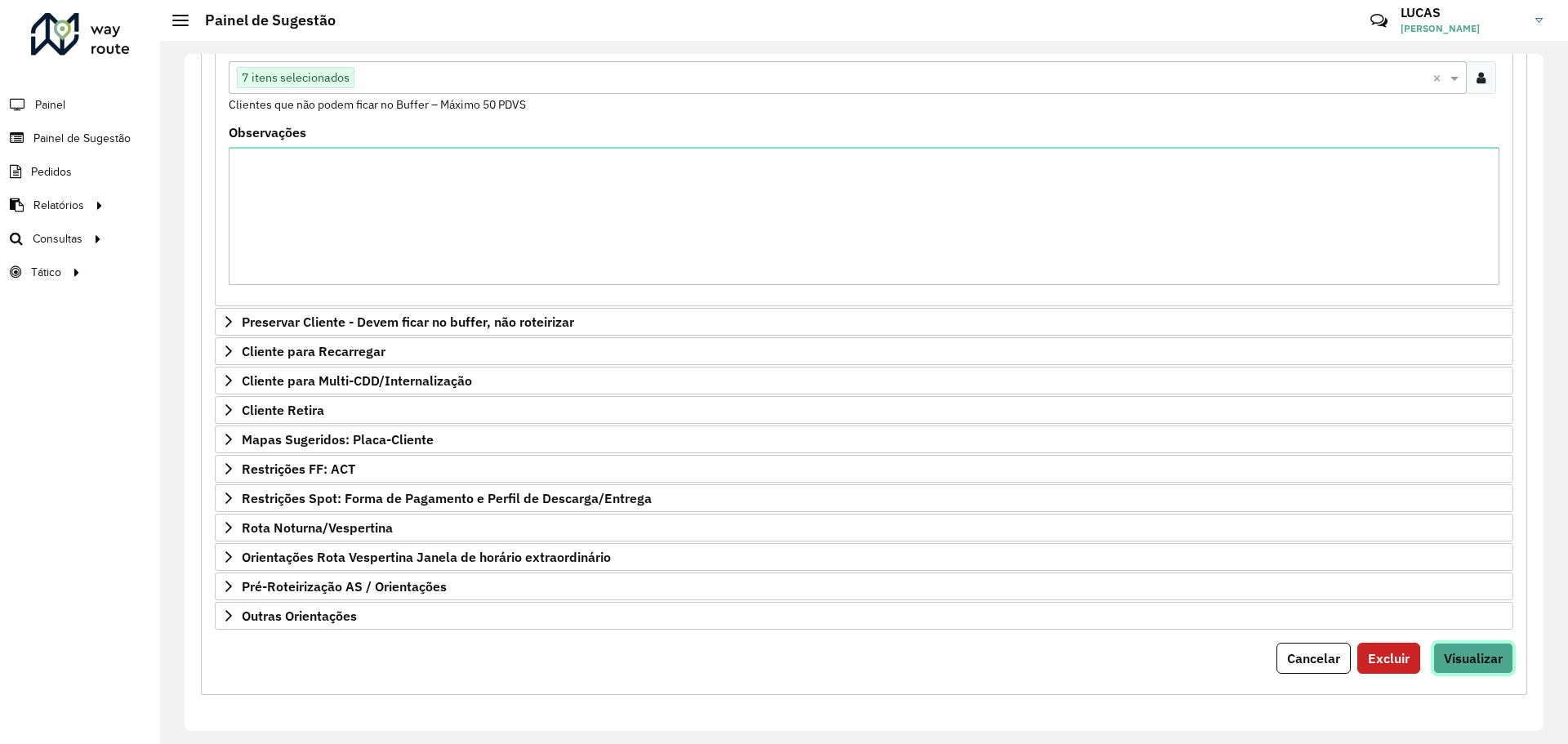
click at [1471, 651] on font "Visualizar" at bounding box center [1473, 658] width 59 height 16
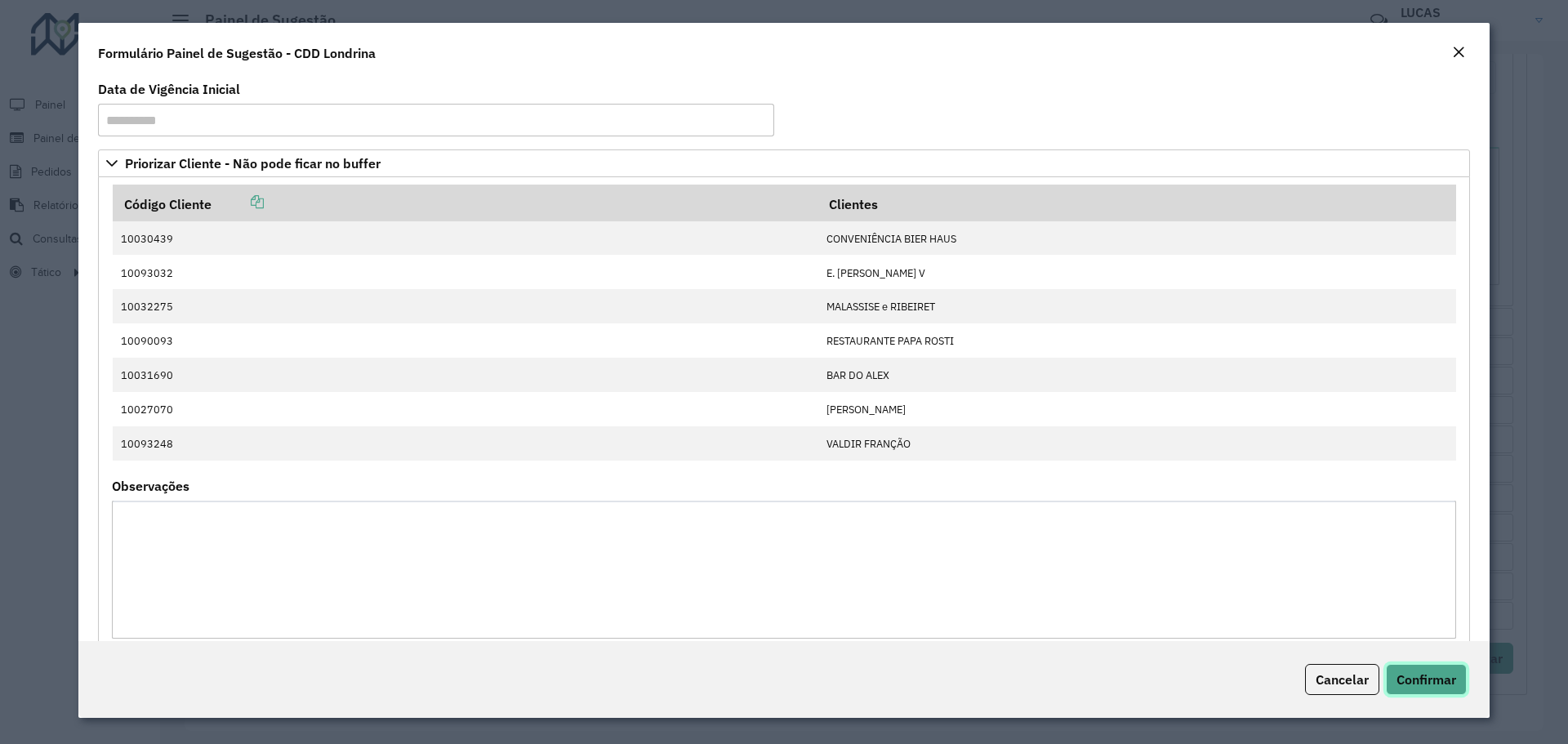
click at [1425, 674] on font "Confirmar" at bounding box center [1426, 679] width 60 height 16
